Goal: Task Accomplishment & Management: Use online tool/utility

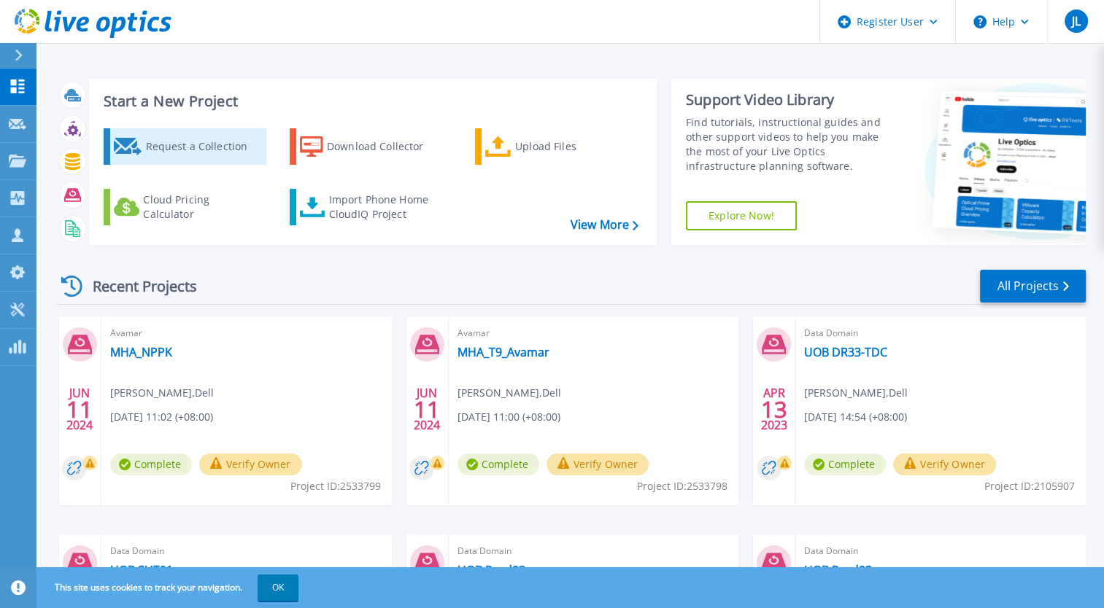
click at [179, 151] on div "Request a Collection" at bounding box center [203, 146] width 117 height 29
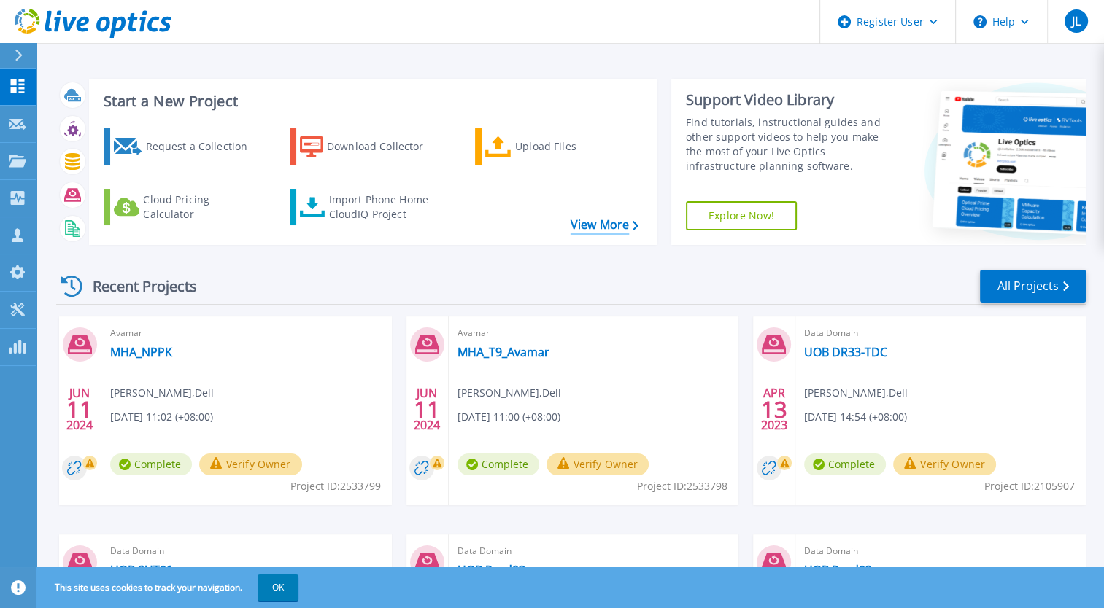
click at [590, 229] on link "View More" at bounding box center [605, 225] width 68 height 14
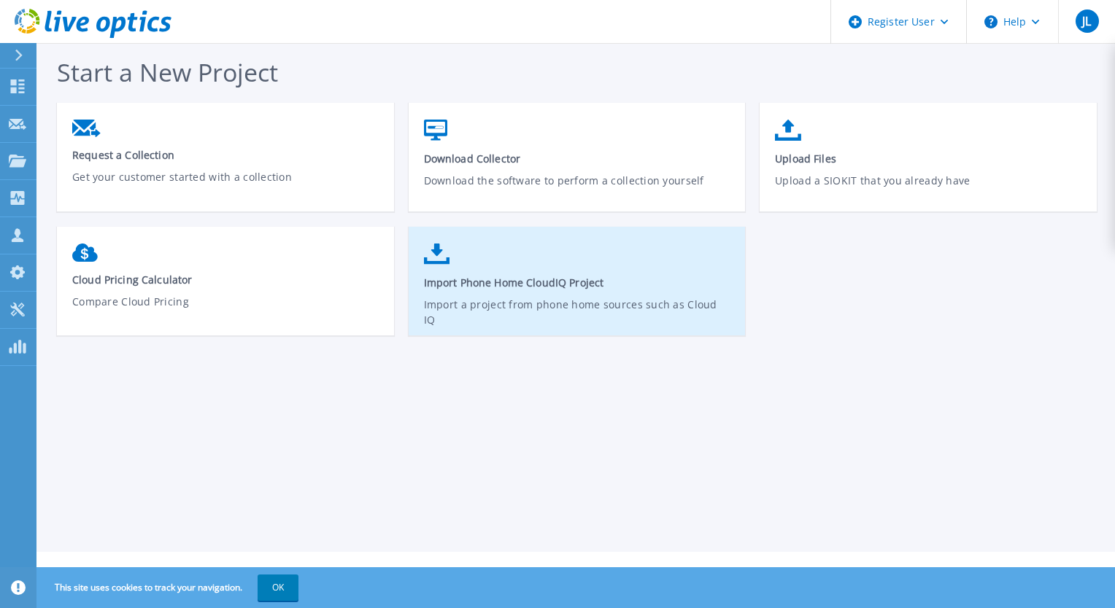
click at [499, 306] on p "Import a project from phone home sources such as Cloud IQ" at bounding box center [577, 314] width 307 height 34
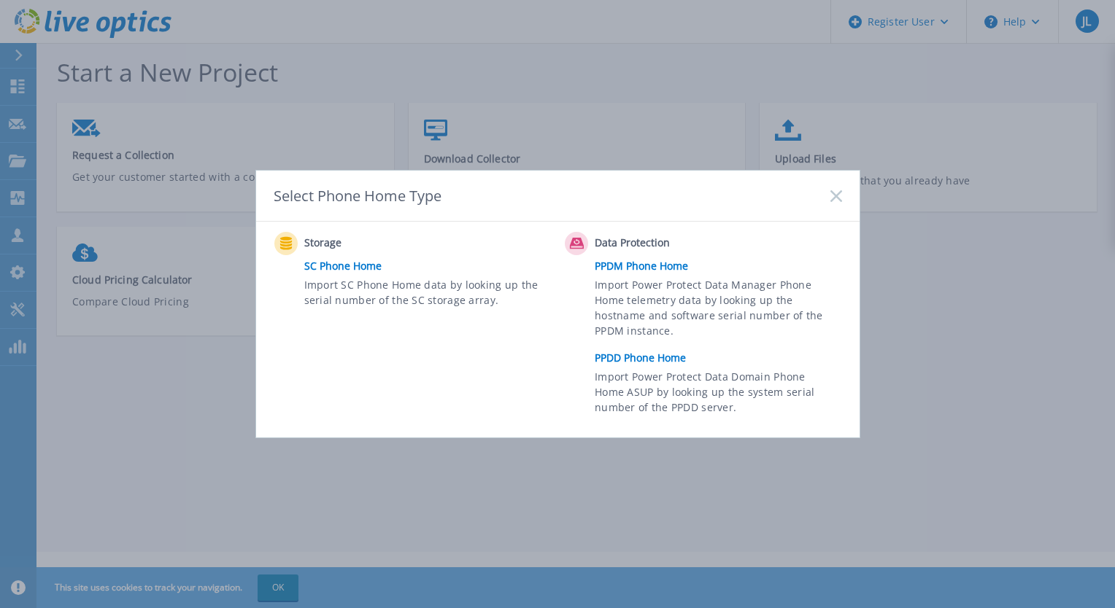
click at [625, 374] on span "Import Power Protect Data Domain Phone Home ASUP by looking up the system seria…" at bounding box center [716, 394] width 243 height 50
click at [624, 360] on link "PPDD Phone Home" at bounding box center [722, 358] width 254 height 22
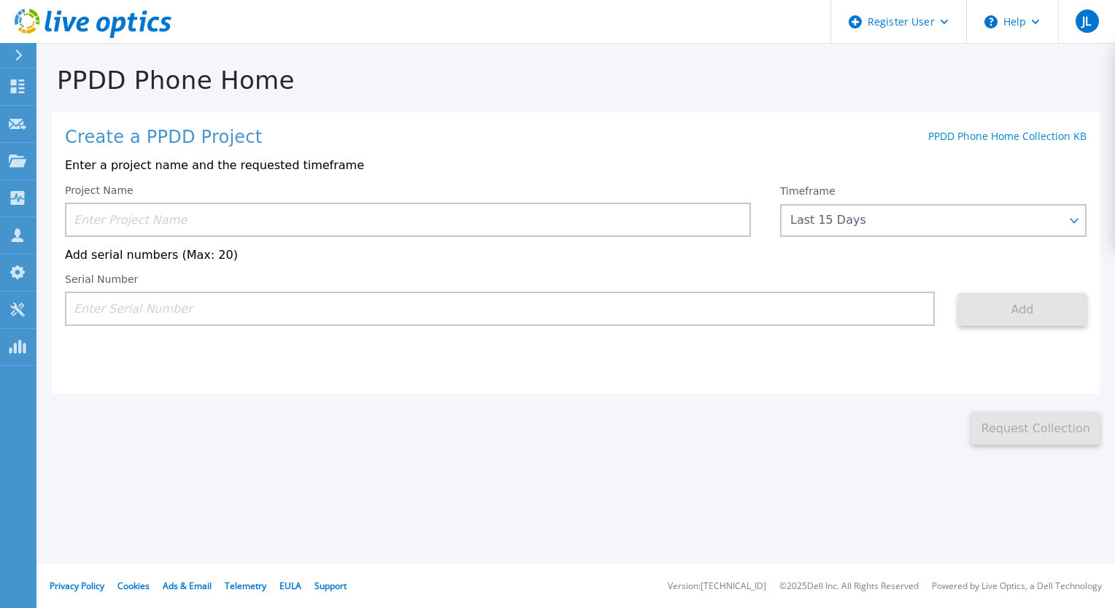
click at [194, 225] on input at bounding box center [408, 220] width 686 height 34
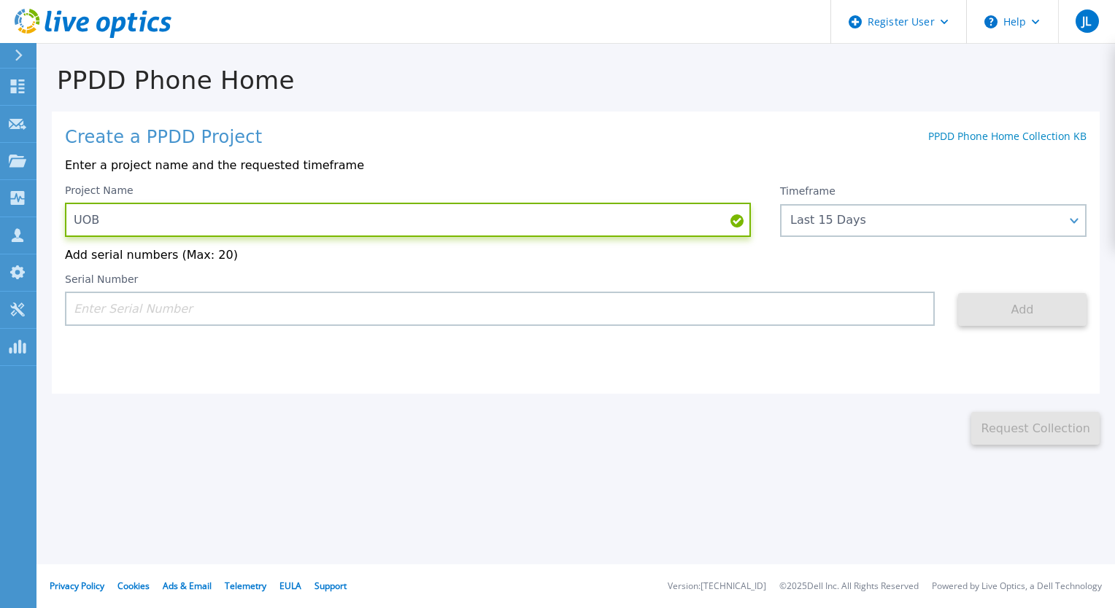
type input "UOB"
click at [220, 314] on input at bounding box center [500, 309] width 870 height 34
paste input "ET005274"
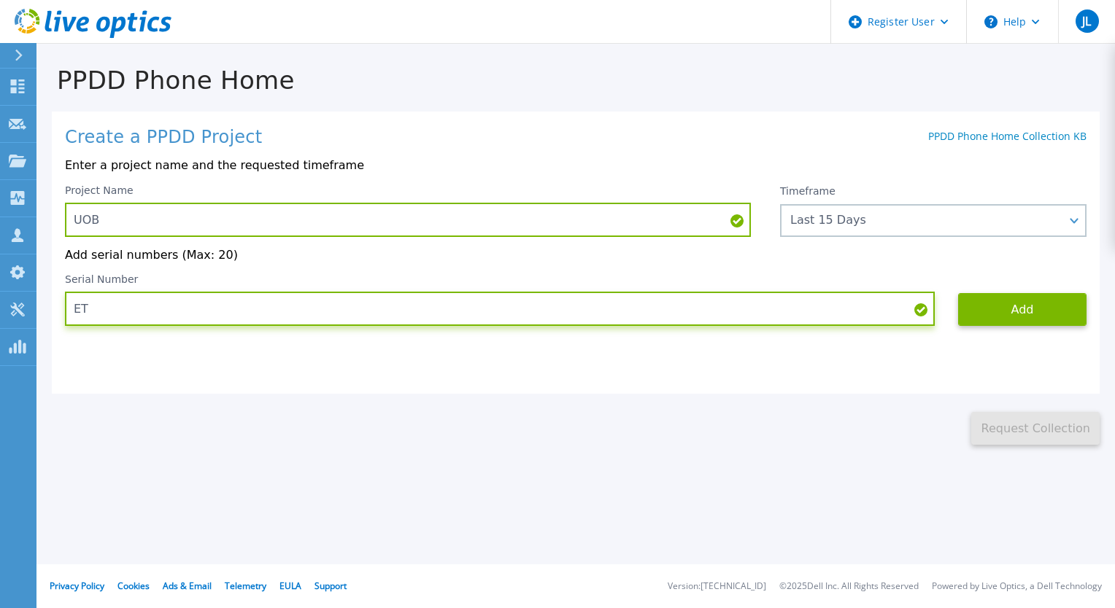
type input "E"
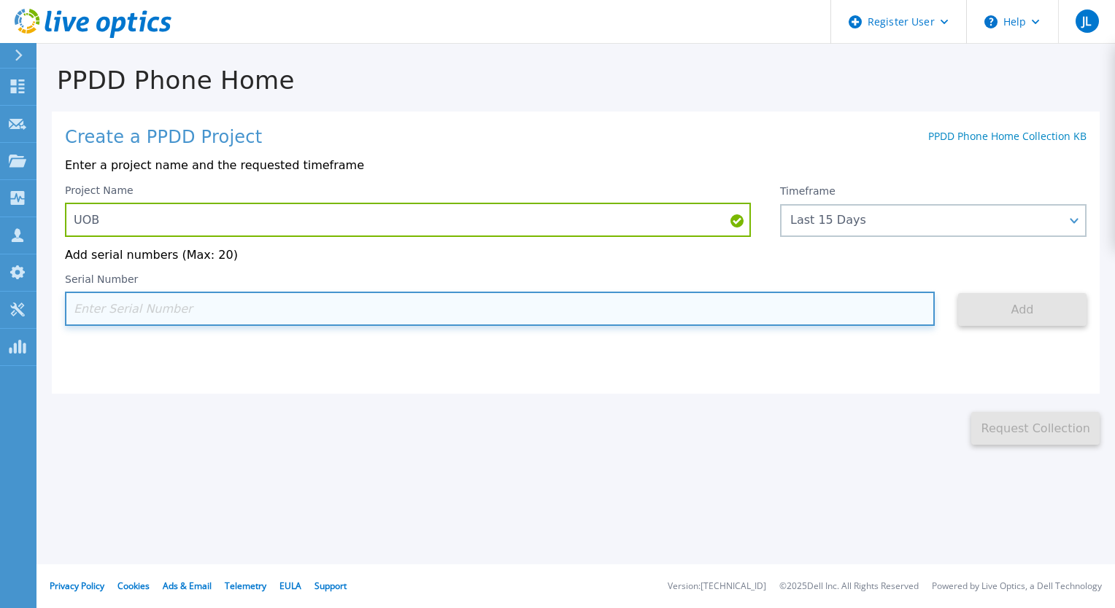
paste input "DE405212845131"
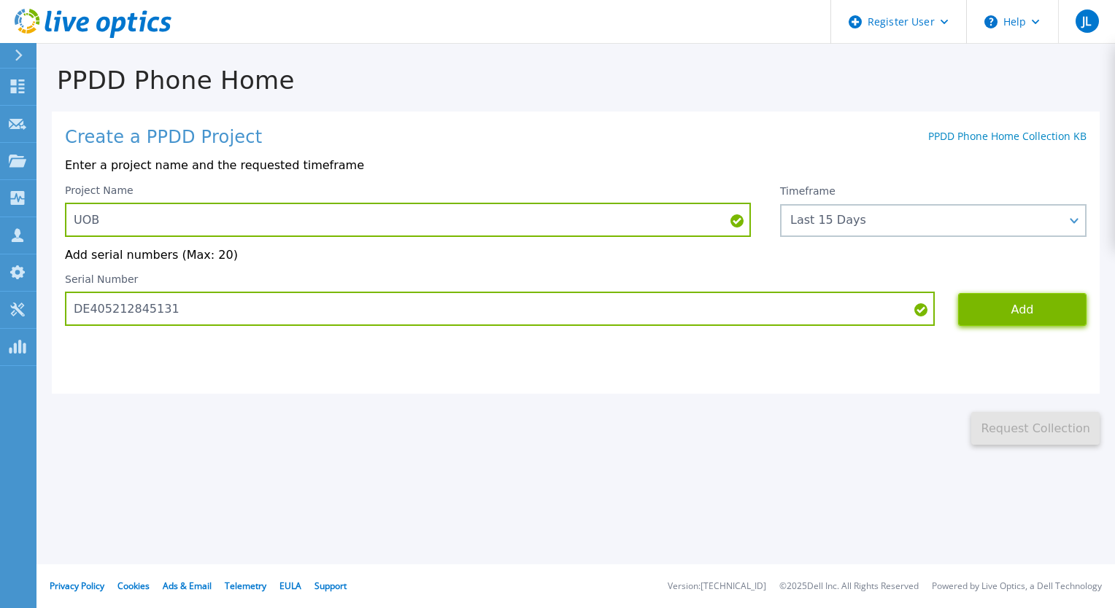
click at [978, 316] on button "Add" at bounding box center [1022, 309] width 128 height 33
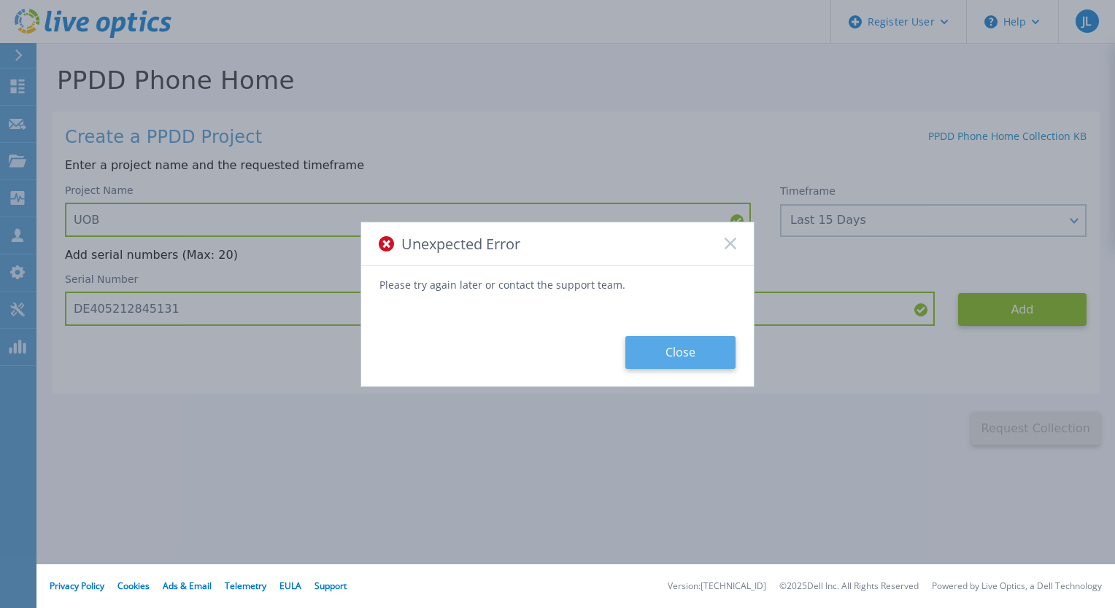
click at [654, 354] on button "Close" at bounding box center [680, 352] width 110 height 33
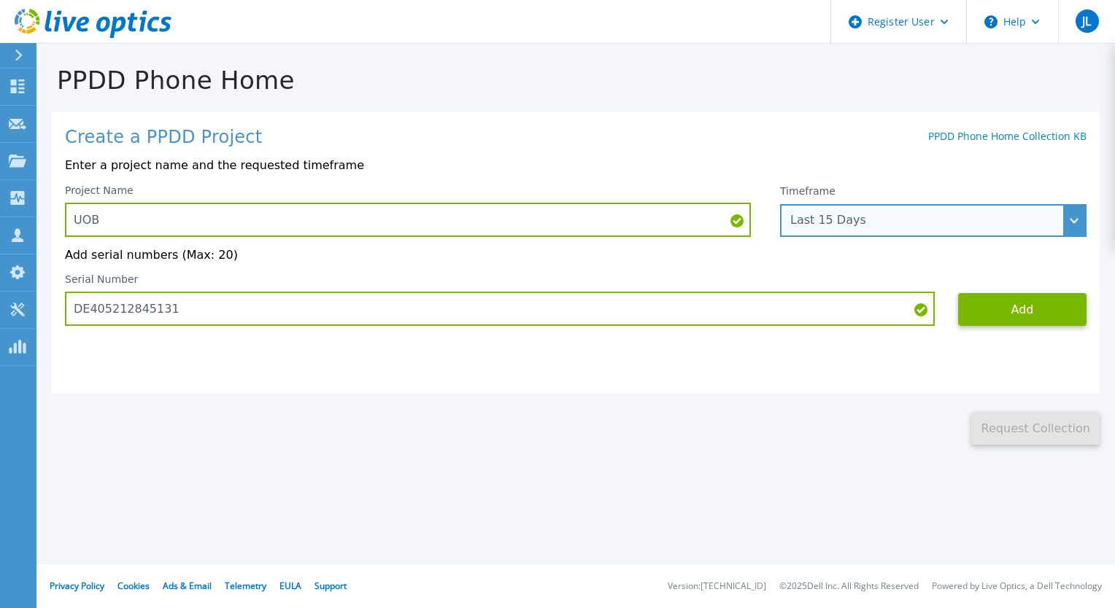
click at [795, 233] on div "Last 15 Days" at bounding box center [933, 220] width 306 height 33
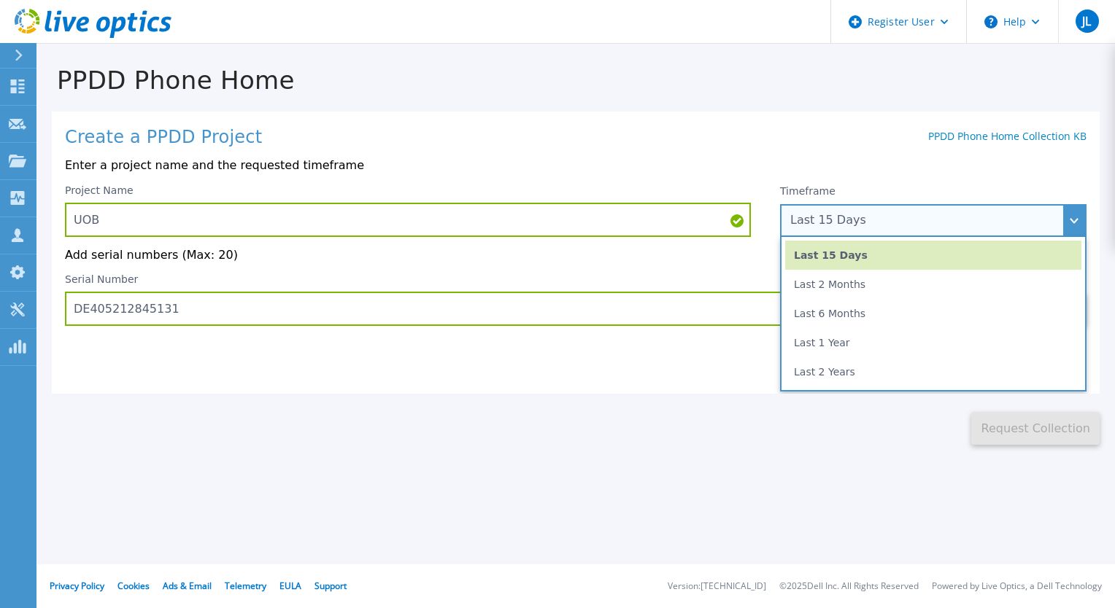
click at [797, 231] on div "Last 15 Days" at bounding box center [933, 220] width 306 height 33
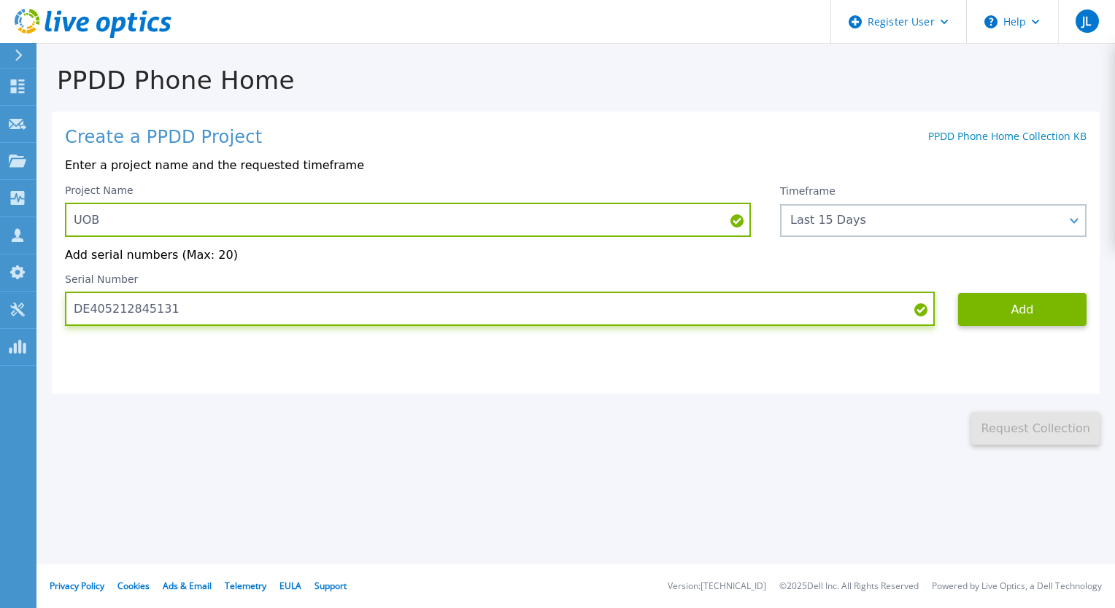
click at [752, 317] on input "DE405212845131" at bounding box center [500, 309] width 870 height 34
type input "D"
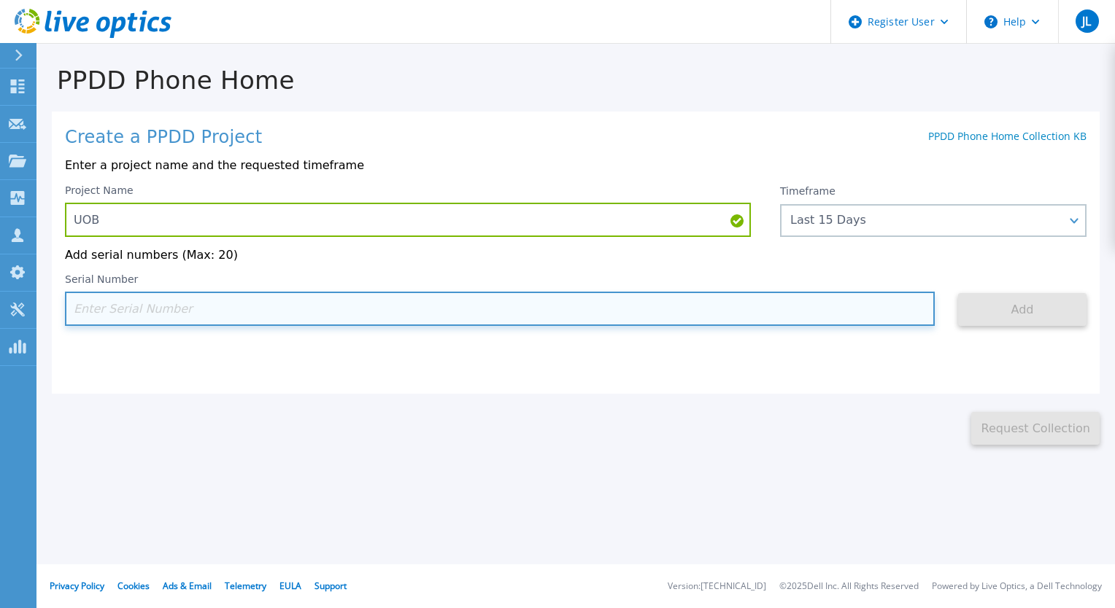
paste input "DE405212845131"
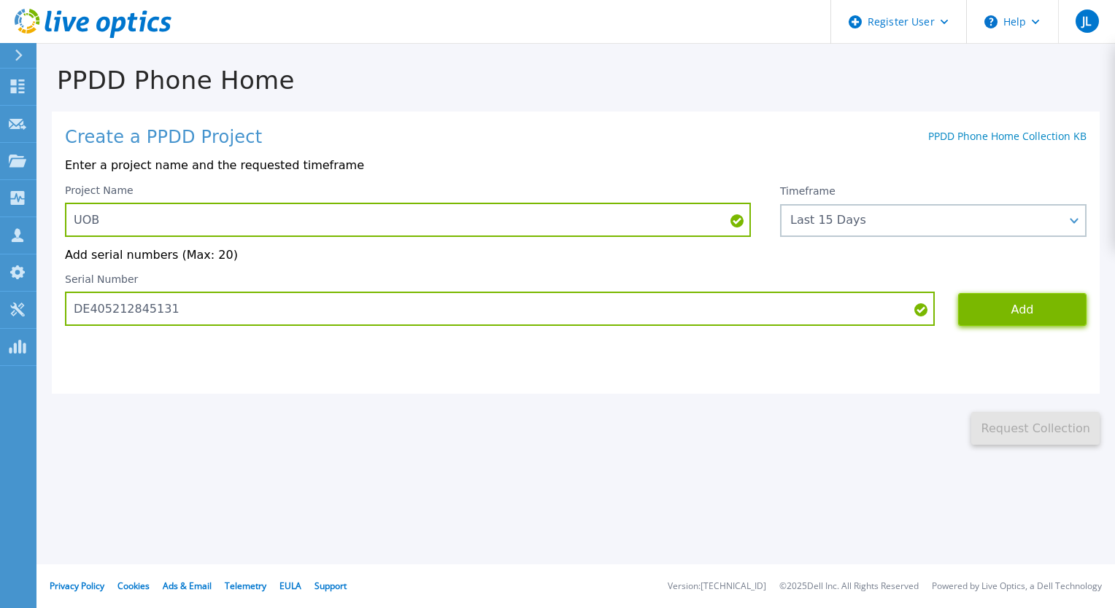
click at [975, 319] on button "Add" at bounding box center [1022, 309] width 128 height 33
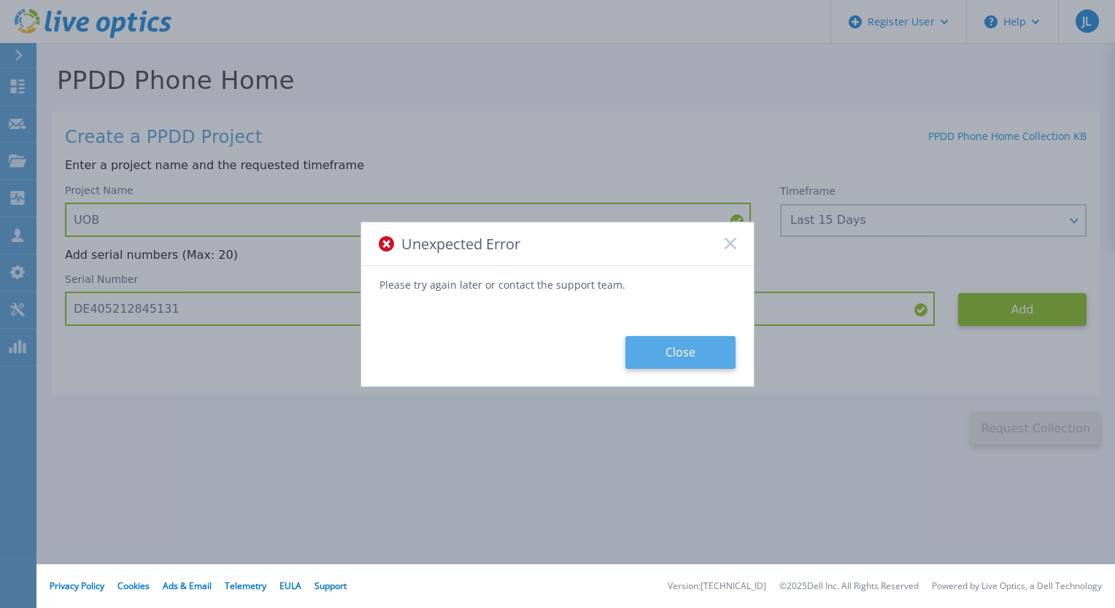
click at [706, 358] on button "Close" at bounding box center [680, 352] width 110 height 33
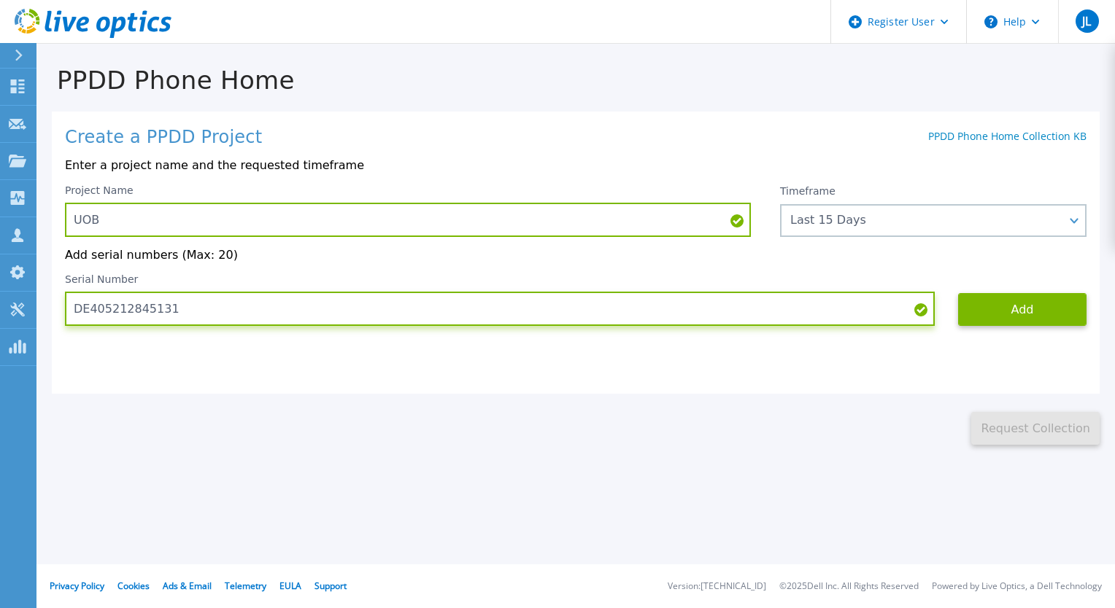
click at [372, 317] on input "DE405212845131" at bounding box center [500, 309] width 870 height 34
paste input "10222919835"
type input "DE410222919835"
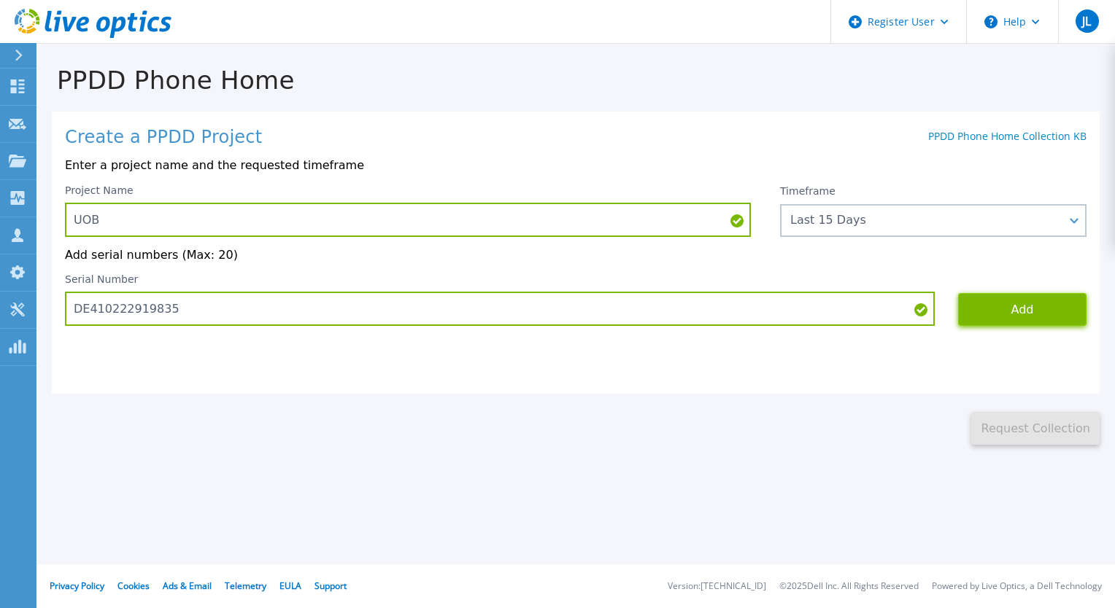
click at [1022, 322] on button "Add" at bounding box center [1022, 309] width 128 height 33
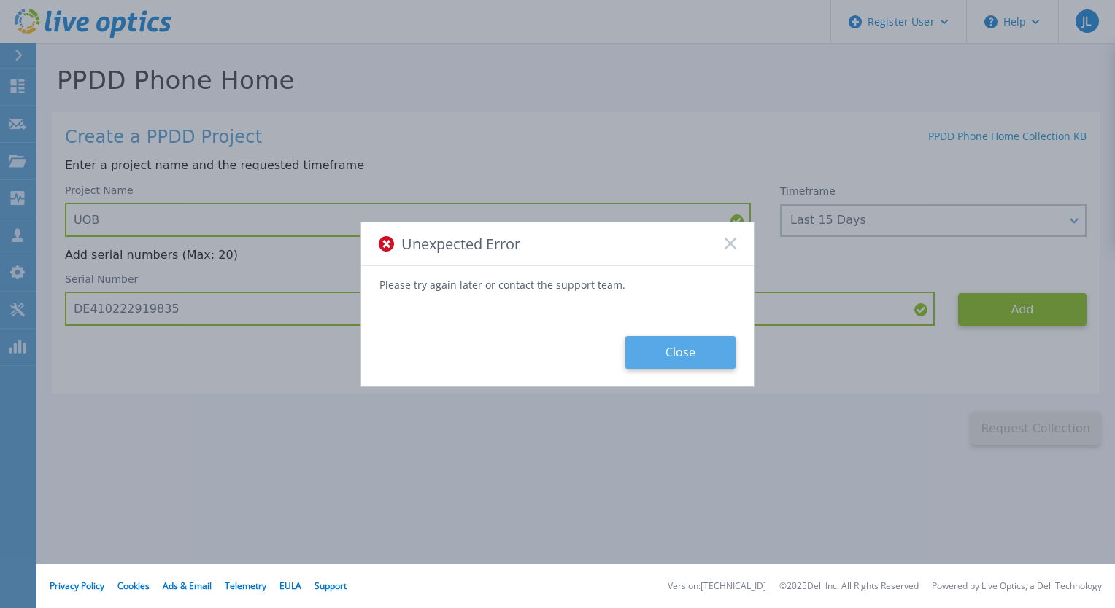
click at [639, 359] on button "Close" at bounding box center [680, 352] width 110 height 33
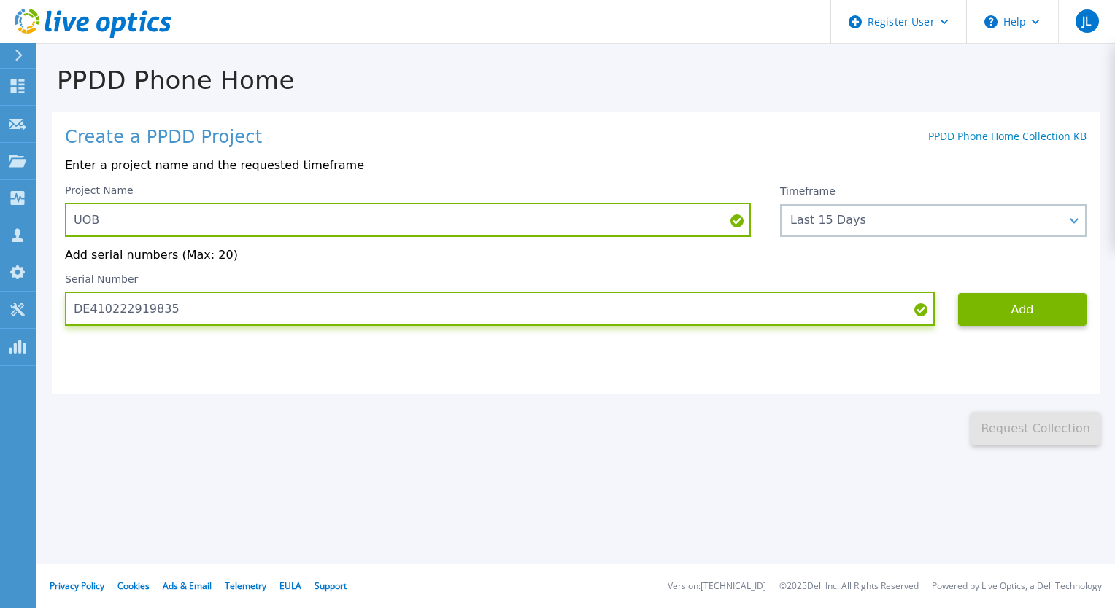
click at [198, 317] on input "DE410222919835" at bounding box center [500, 309] width 870 height 34
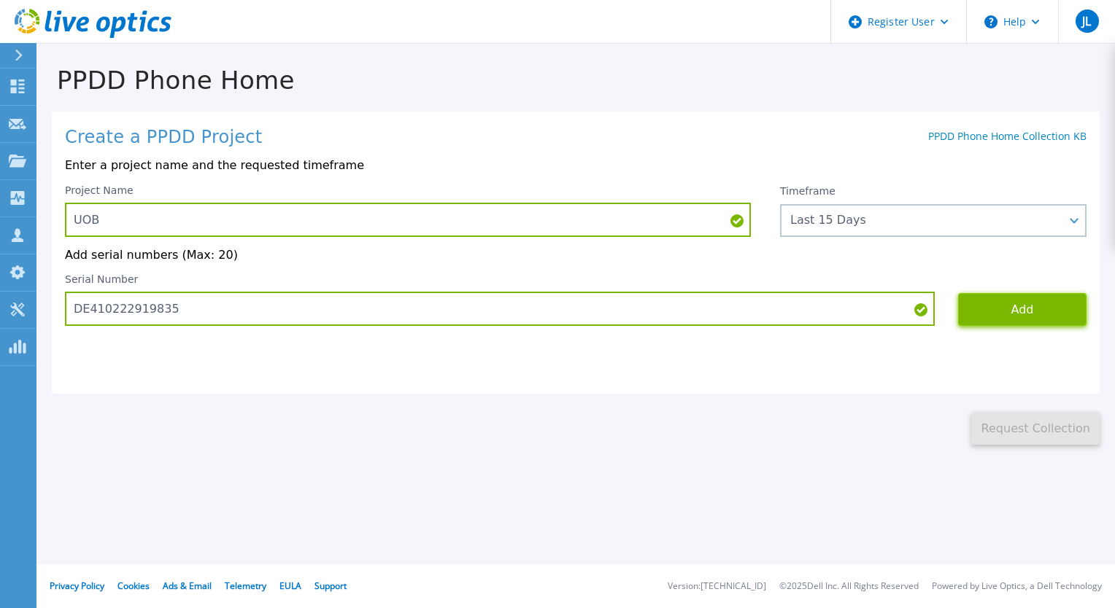
click at [1010, 319] on button "Add" at bounding box center [1022, 309] width 128 height 33
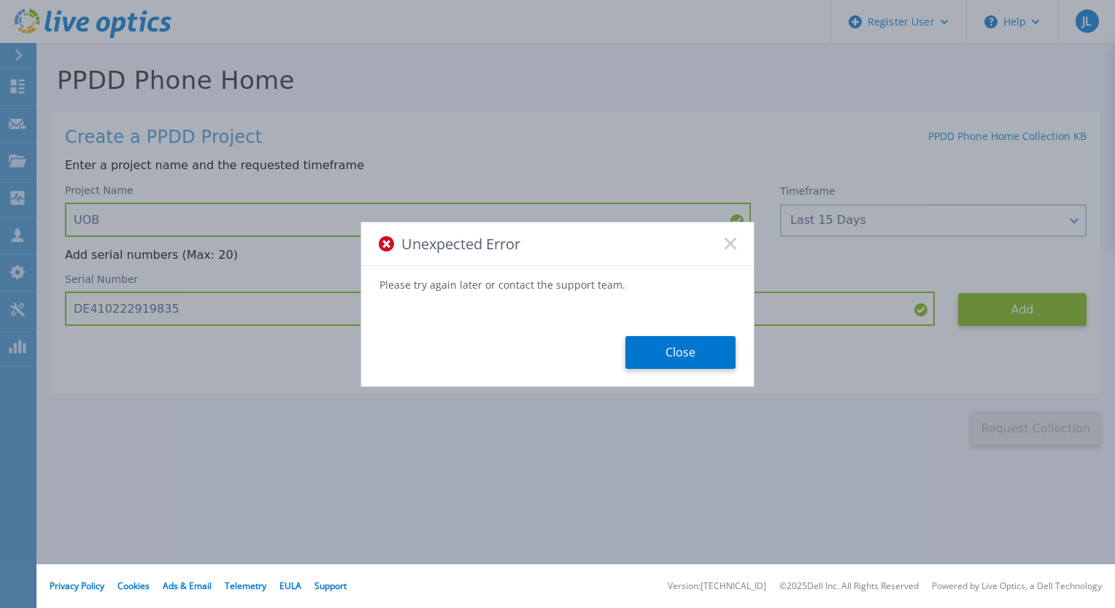
drag, startPoint x: 654, startPoint y: 356, endPoint x: 664, endPoint y: 354, distance: 9.7
click at [655, 355] on button "Close" at bounding box center [680, 352] width 110 height 33
